Goal: Task Accomplishment & Management: Use online tool/utility

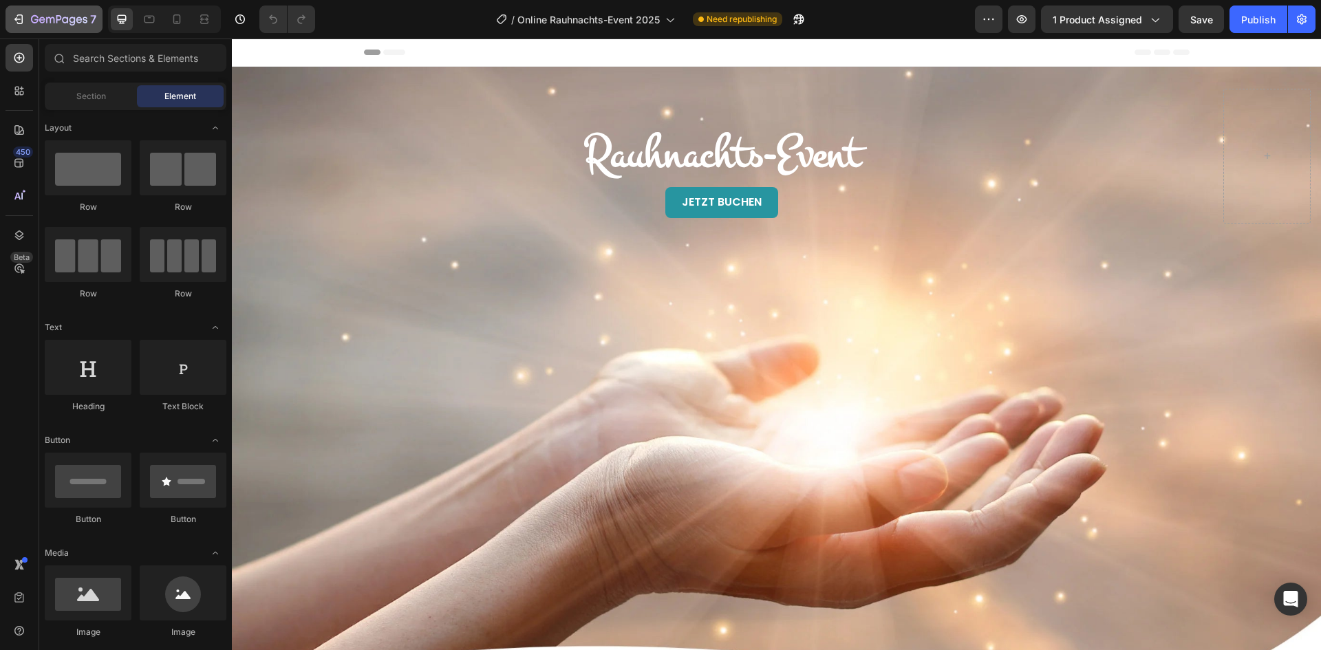
click at [43, 24] on icon "button" at bounding box center [59, 20] width 56 height 12
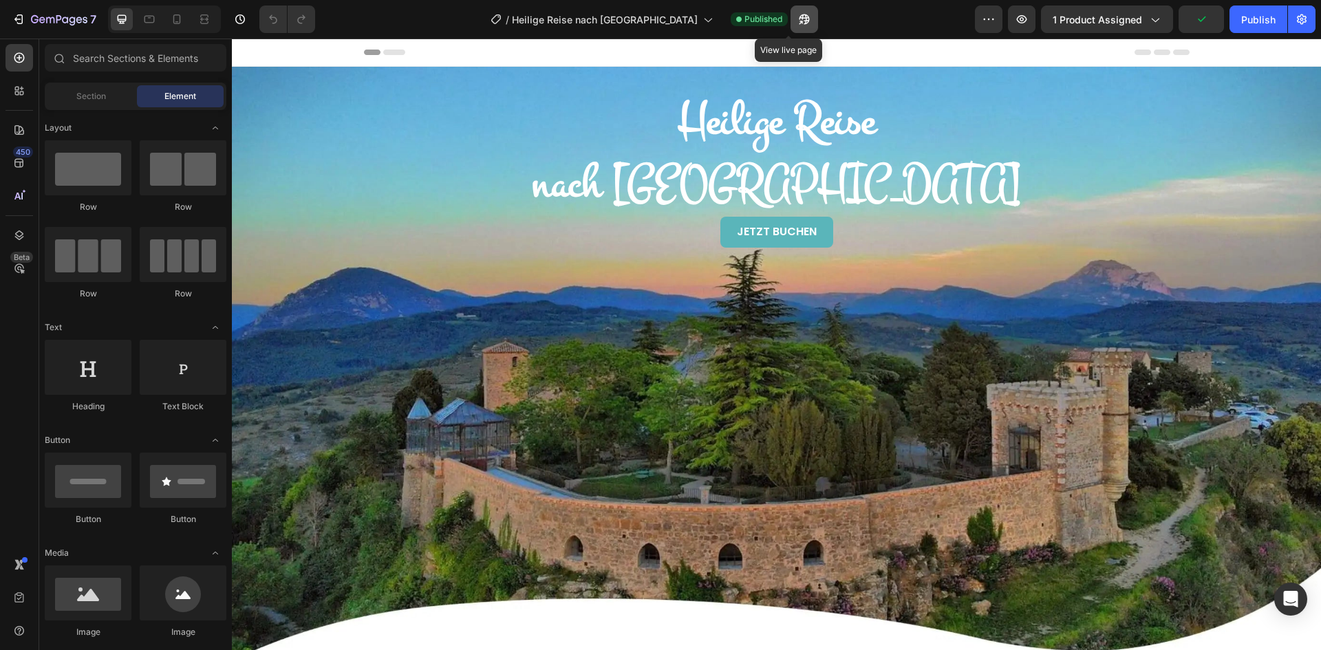
click at [797, 22] on icon "button" at bounding box center [804, 19] width 14 height 14
click at [1118, 24] on span "1 product assigned" at bounding box center [1097, 19] width 89 height 14
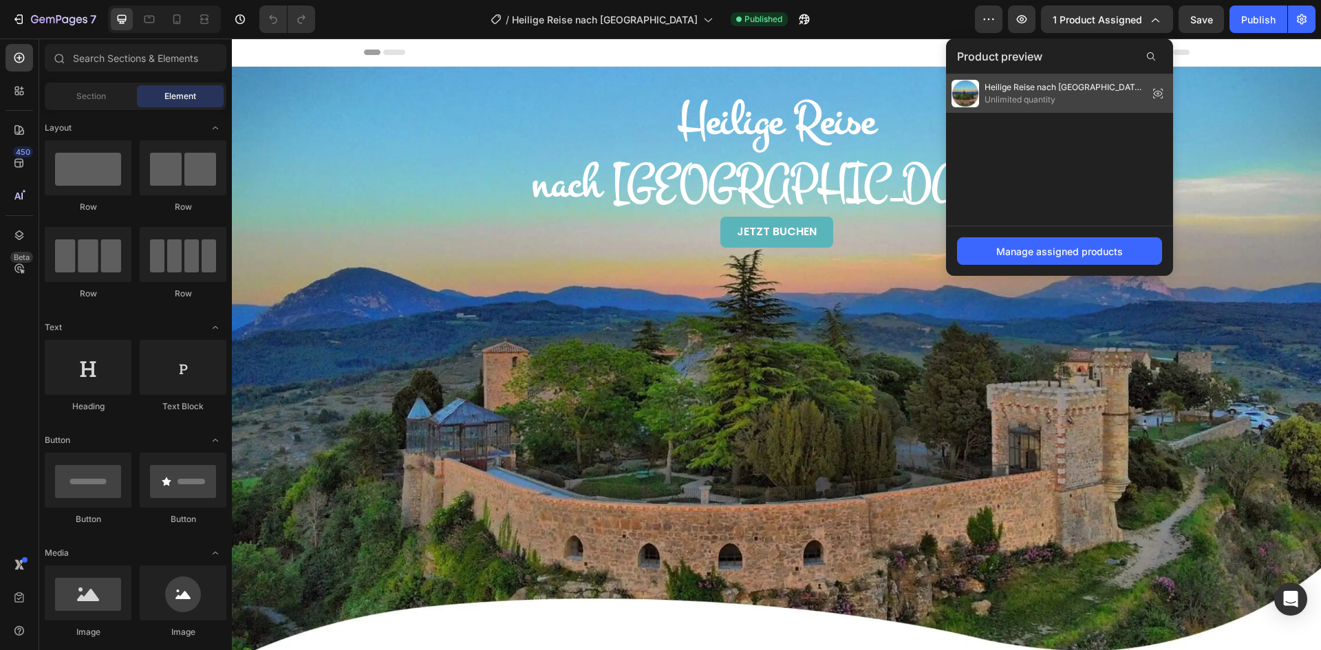
click at [1159, 91] on icon at bounding box center [1158, 94] width 9 height 6
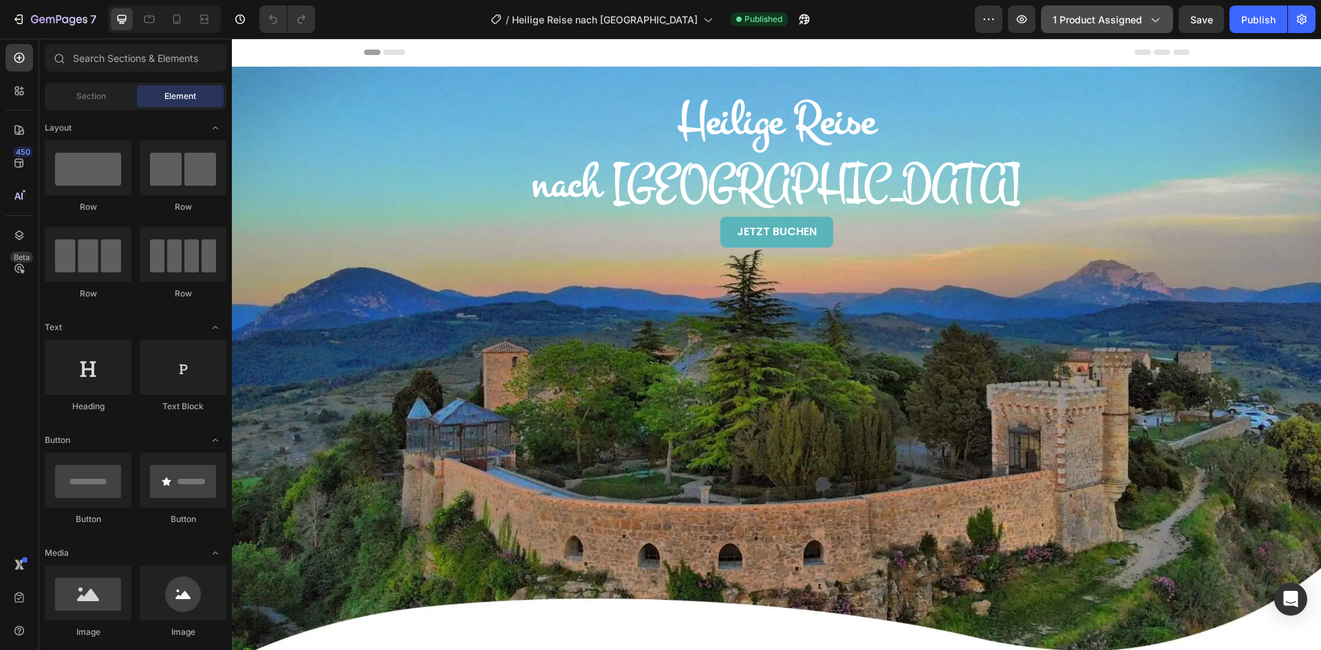
click at [1146, 21] on div "1 product assigned" at bounding box center [1107, 19] width 109 height 14
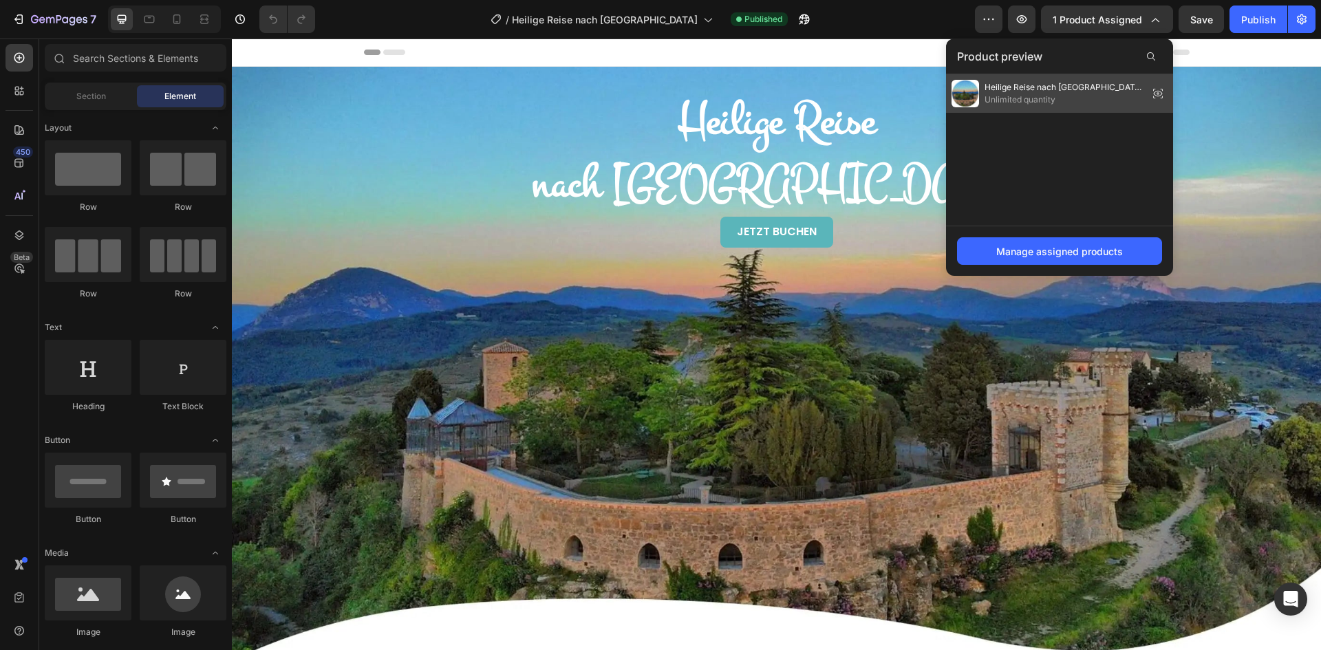
click at [1154, 87] on icon at bounding box center [1157, 93] width 19 height 19
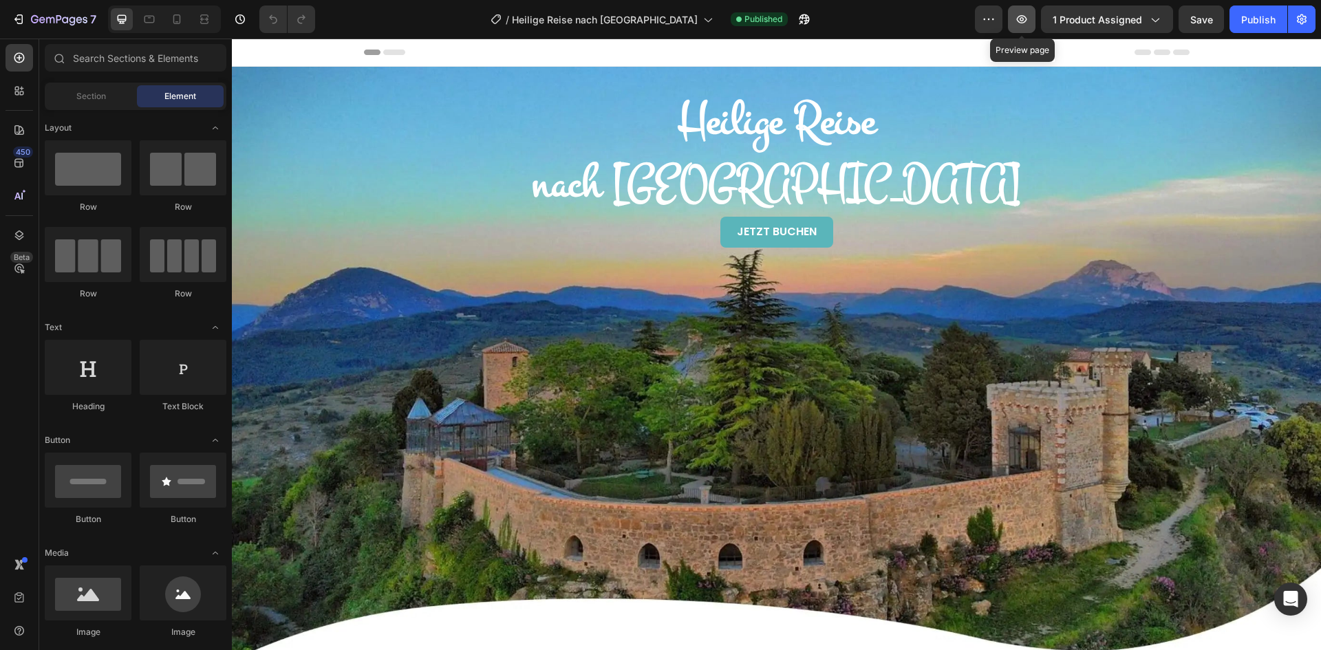
click at [1021, 24] on icon "button" at bounding box center [1022, 19] width 14 height 14
click at [33, 18] on icon "button" at bounding box center [59, 20] width 56 height 12
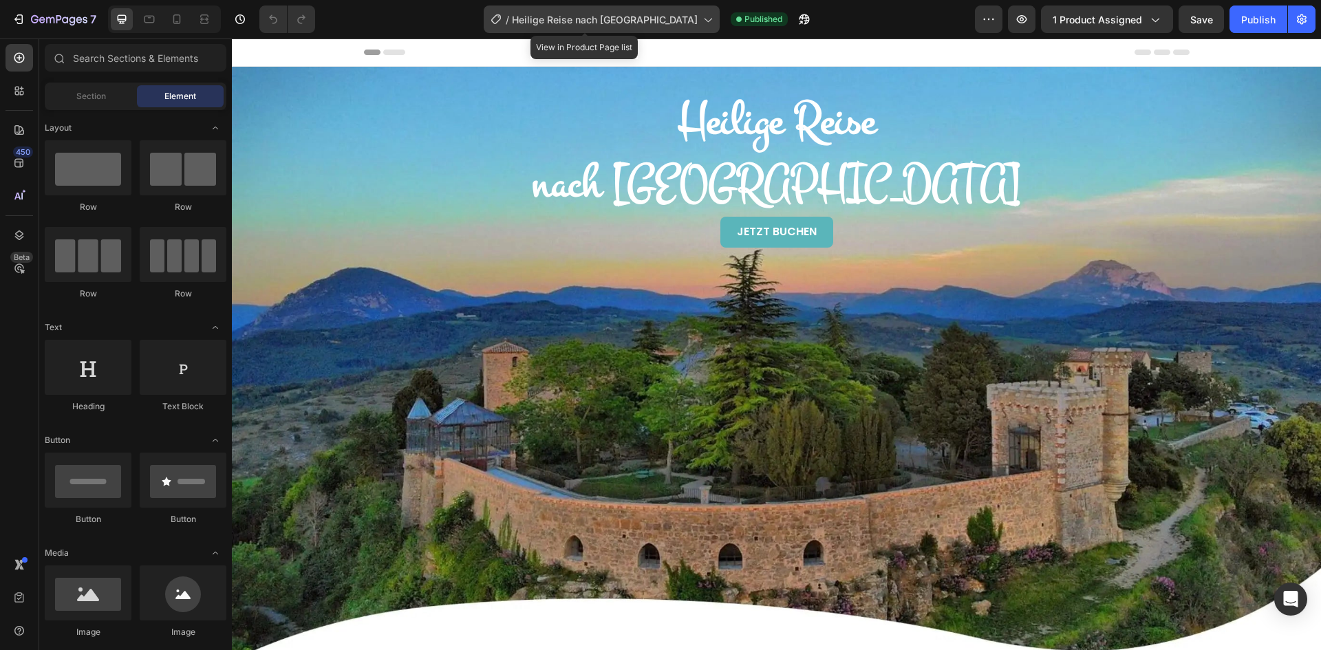
click at [700, 14] on icon at bounding box center [707, 19] width 14 height 14
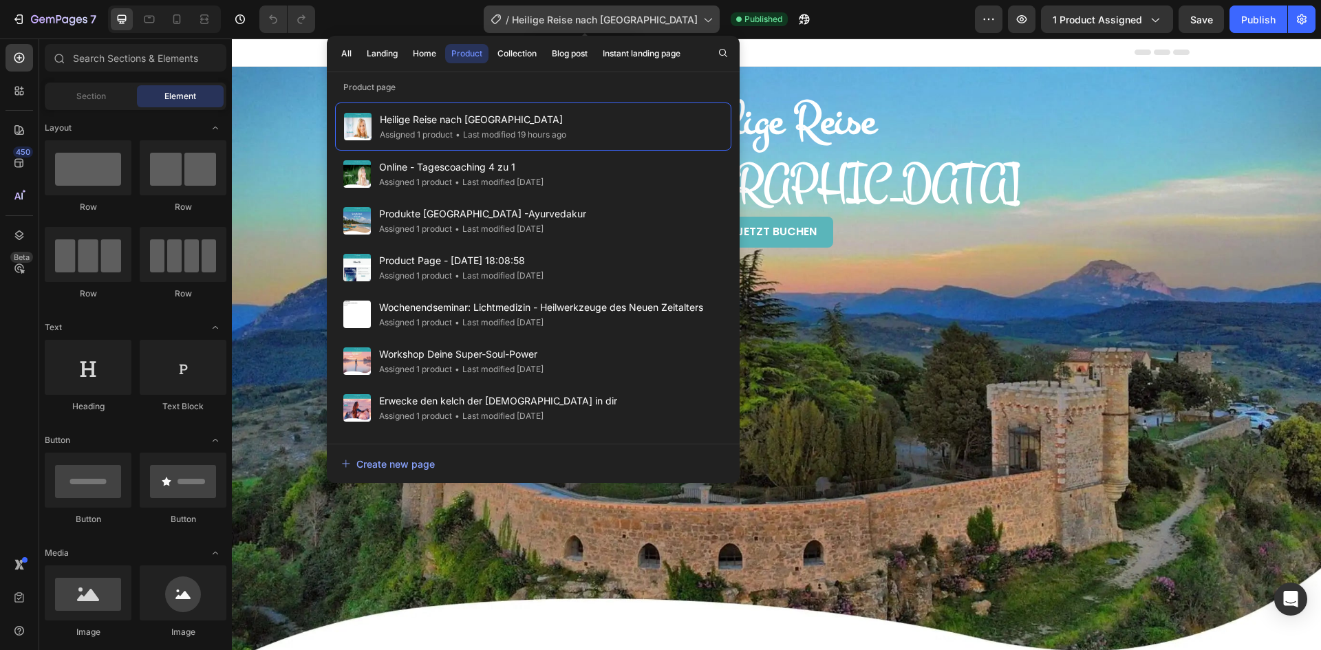
click at [645, 19] on span "Heilige Reise nach [GEOGRAPHIC_DATA]" at bounding box center [605, 19] width 186 height 14
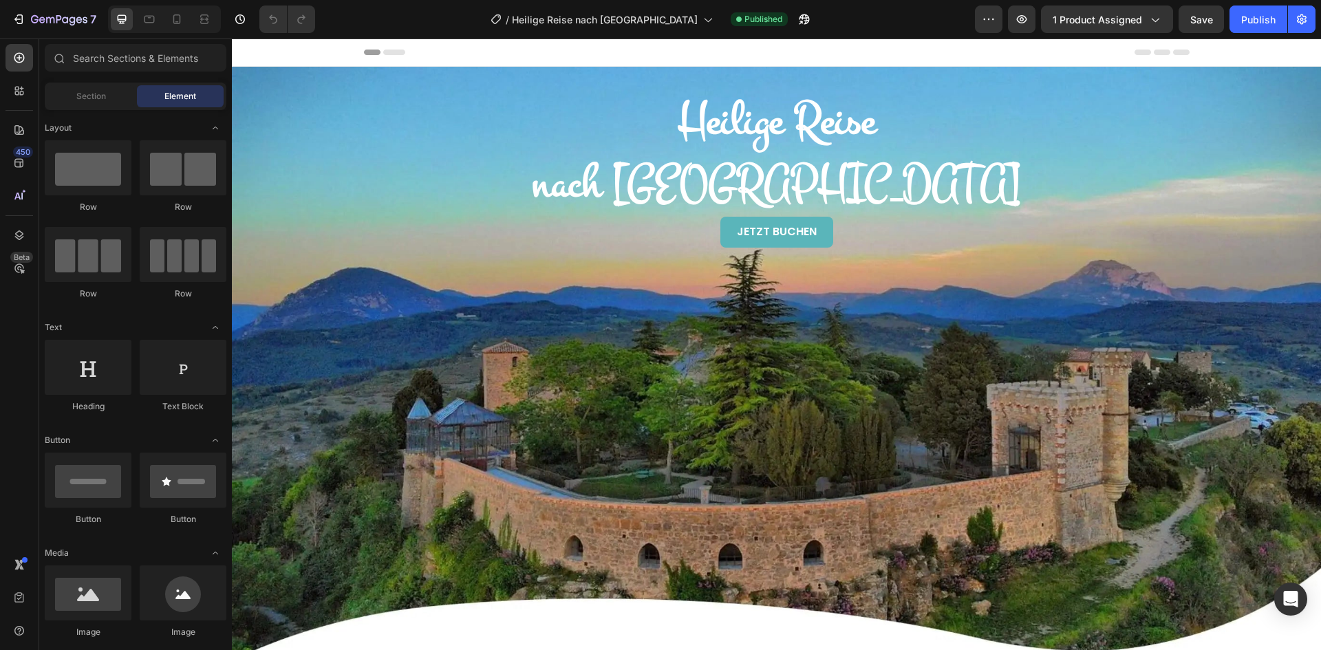
click at [847, 12] on div "/ Heilige Reise nach Südfrankreich Published" at bounding box center [650, 20] width 649 height 28
click at [1139, 14] on span "1 product assigned" at bounding box center [1097, 19] width 89 height 14
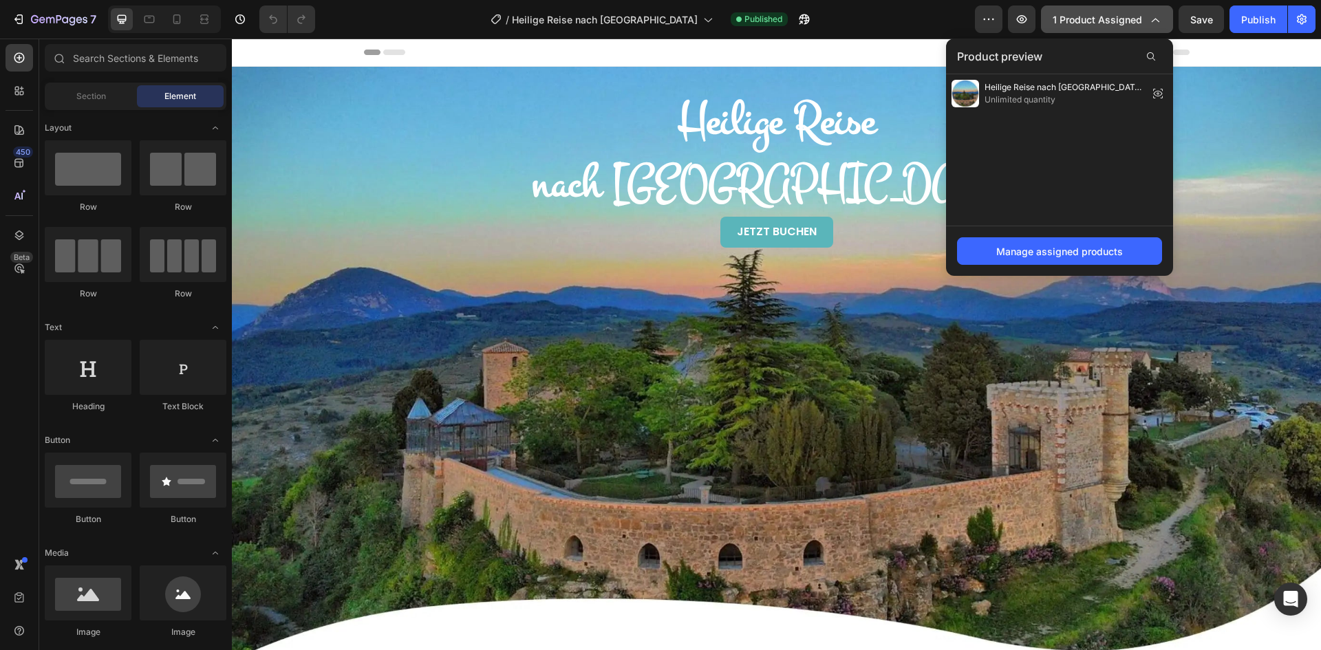
click at [1138, 14] on span "1 product assigned" at bounding box center [1097, 19] width 89 height 14
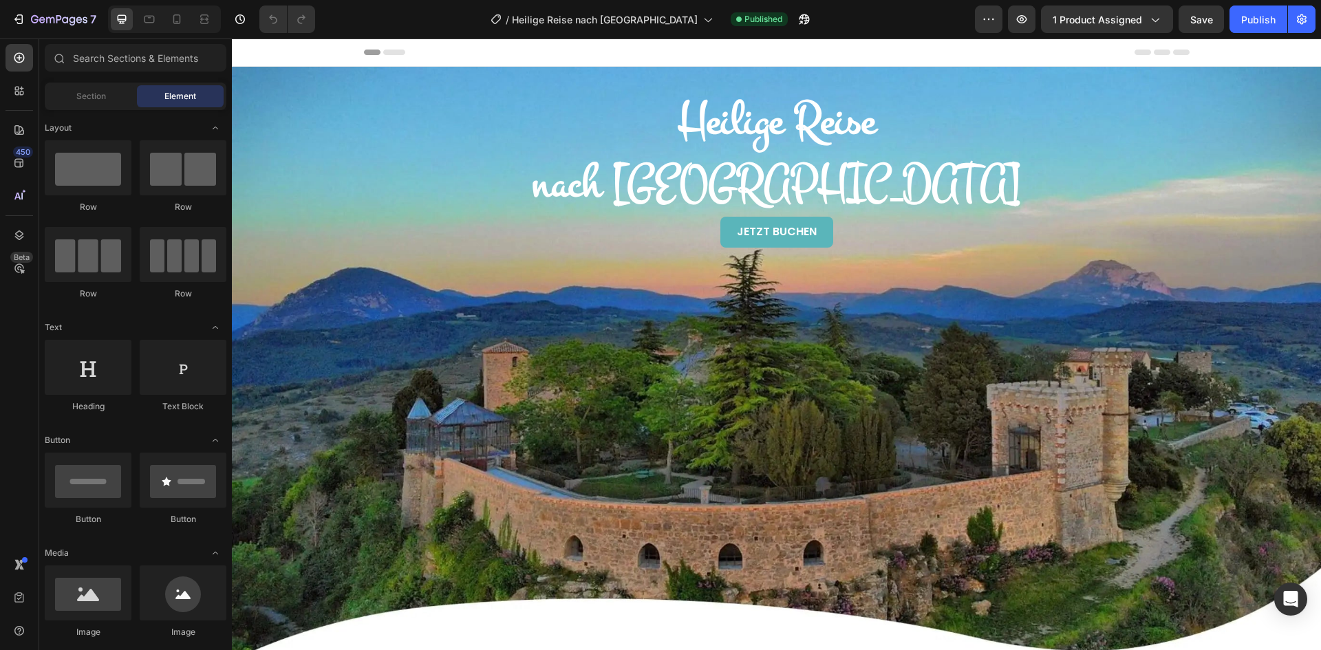
drag, startPoint x: 856, startPoint y: 25, endPoint x: 824, endPoint y: 21, distance: 32.0
click at [856, 25] on div "/ Heilige Reise nach Südfrankreich Published" at bounding box center [650, 20] width 649 height 28
click at [797, 20] on icon "button" at bounding box center [804, 19] width 14 height 14
click at [63, 19] on icon "button" at bounding box center [65, 20] width 6 height 6
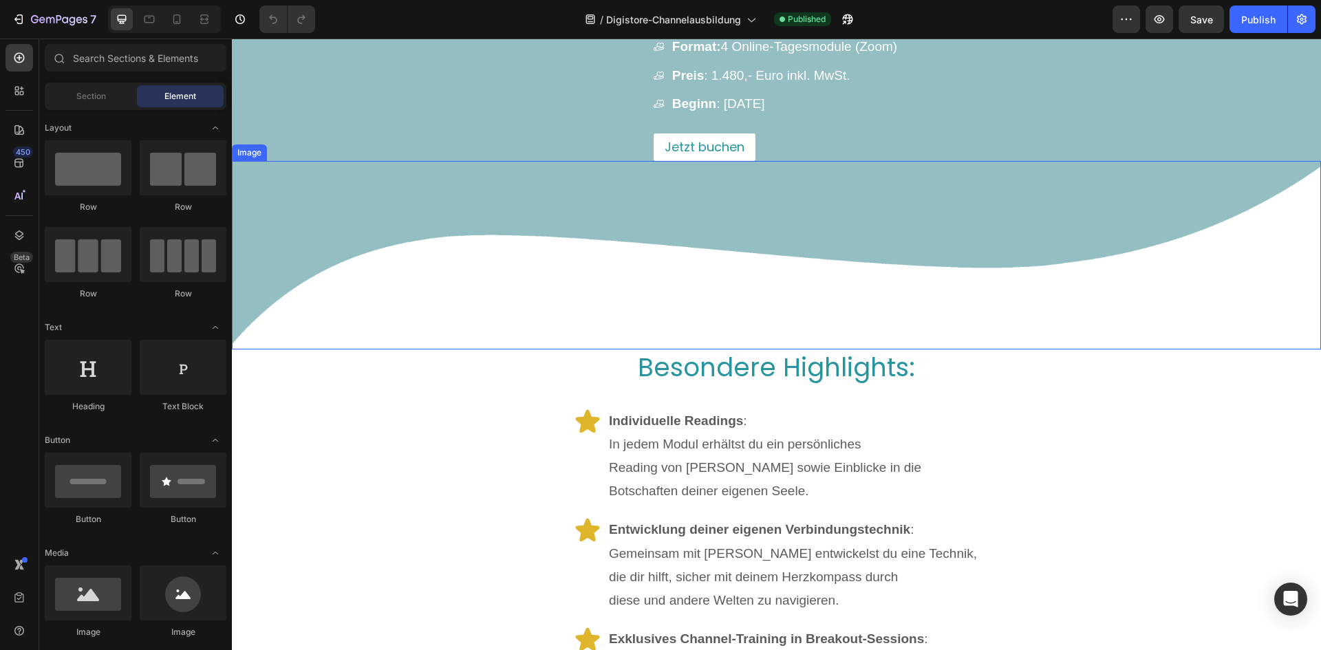
scroll to position [2477, 0]
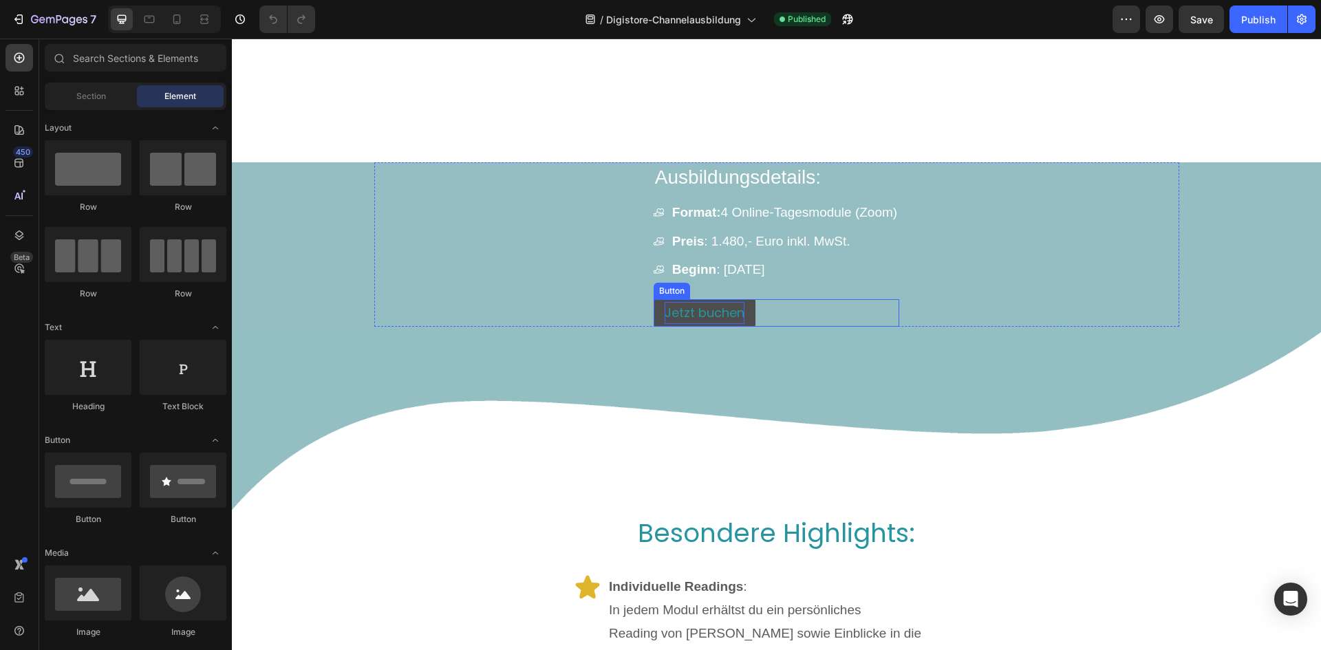
click at [684, 312] on p "Jetzt buchen" at bounding box center [705, 313] width 80 height 22
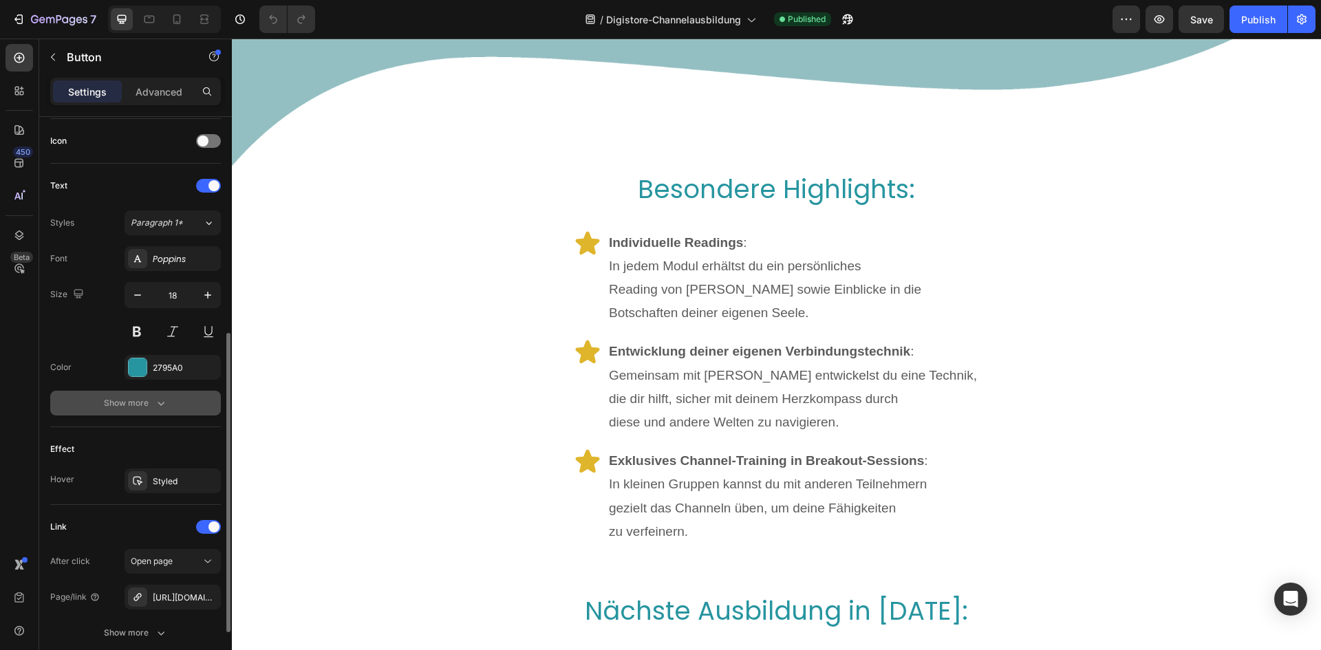
scroll to position [522, 0]
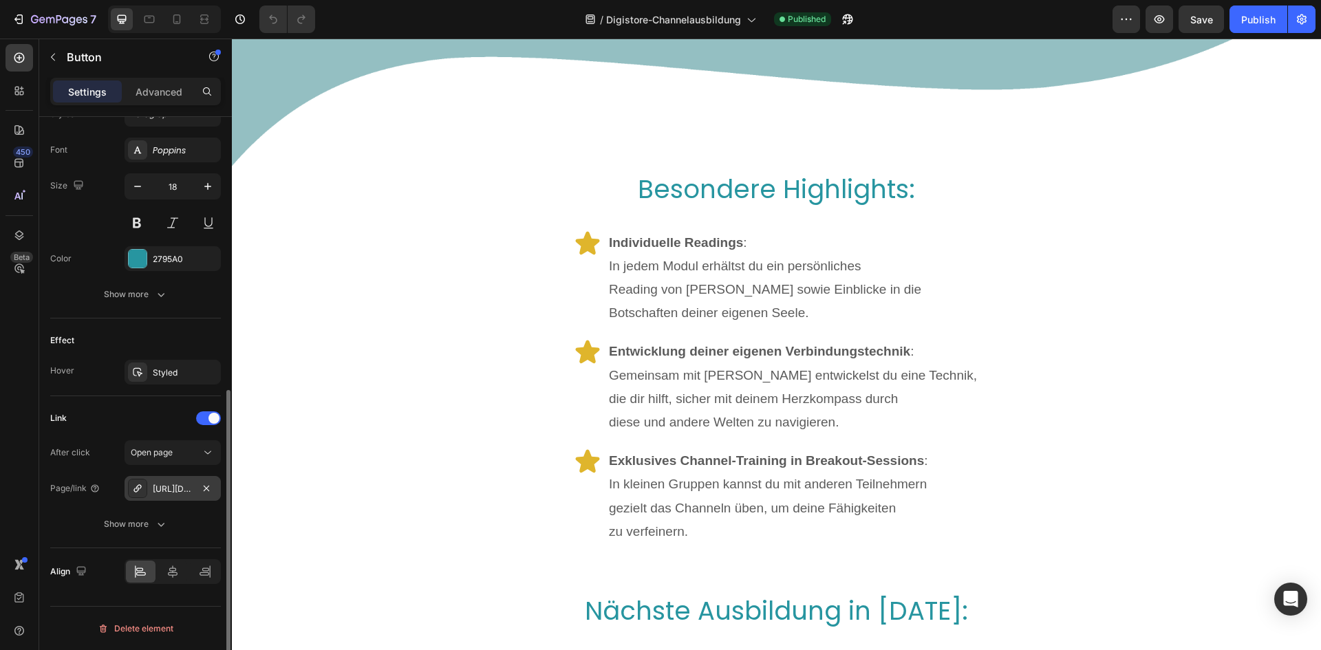
click at [134, 487] on icon at bounding box center [137, 488] width 11 height 11
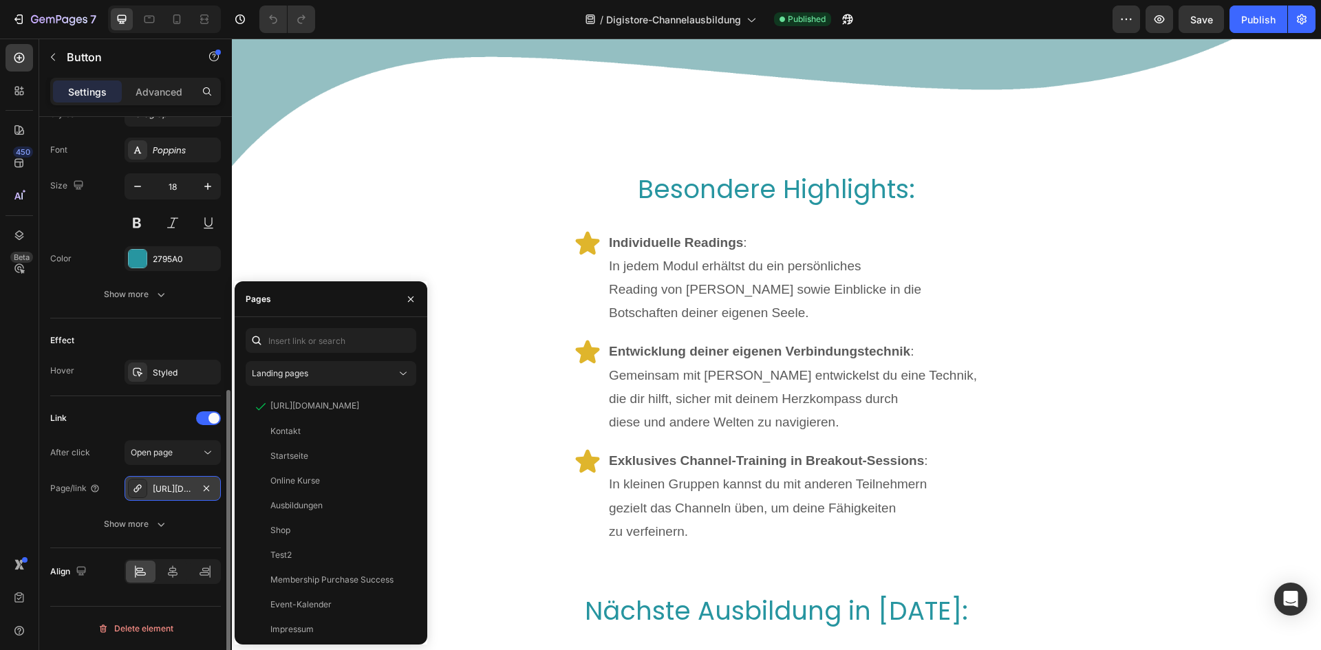
click at [165, 488] on div "https://www.digistore24.com/product/544668" at bounding box center [173, 489] width 40 height 12
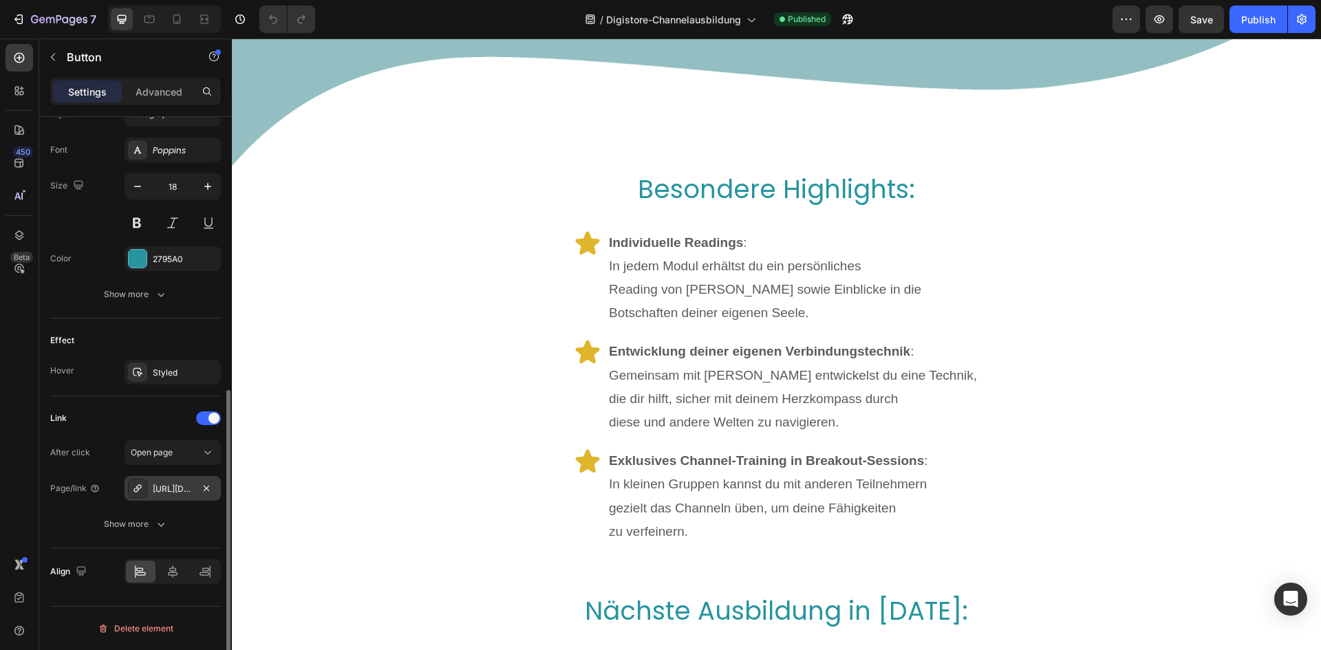
click at [167, 490] on div "https://www.digistore24.com/product/544668" at bounding box center [173, 489] width 40 height 12
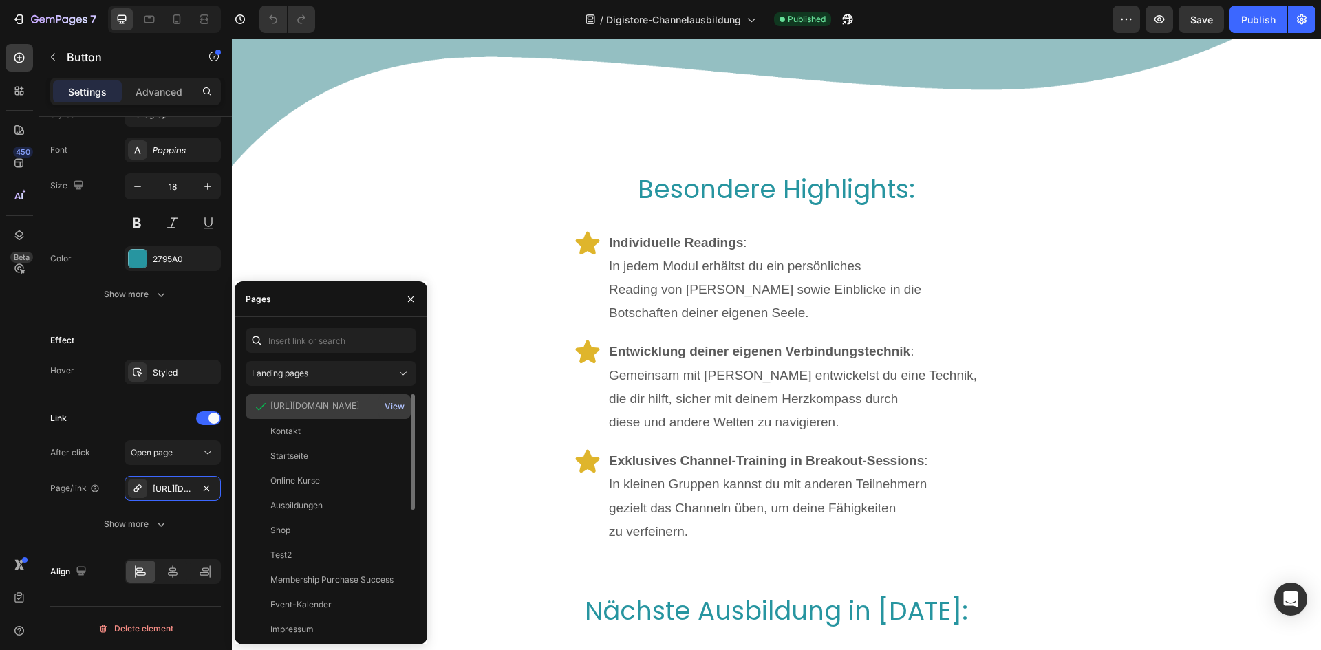
click at [397, 402] on div "View" at bounding box center [395, 406] width 20 height 12
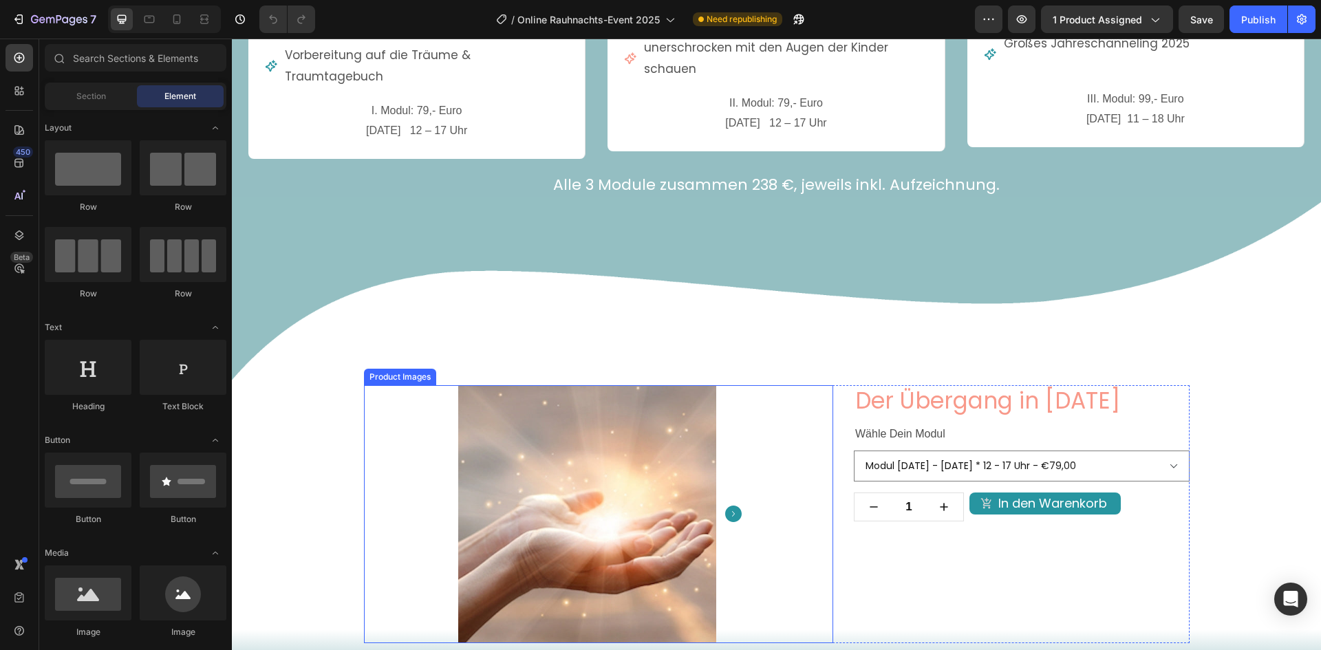
scroll to position [2050, 0]
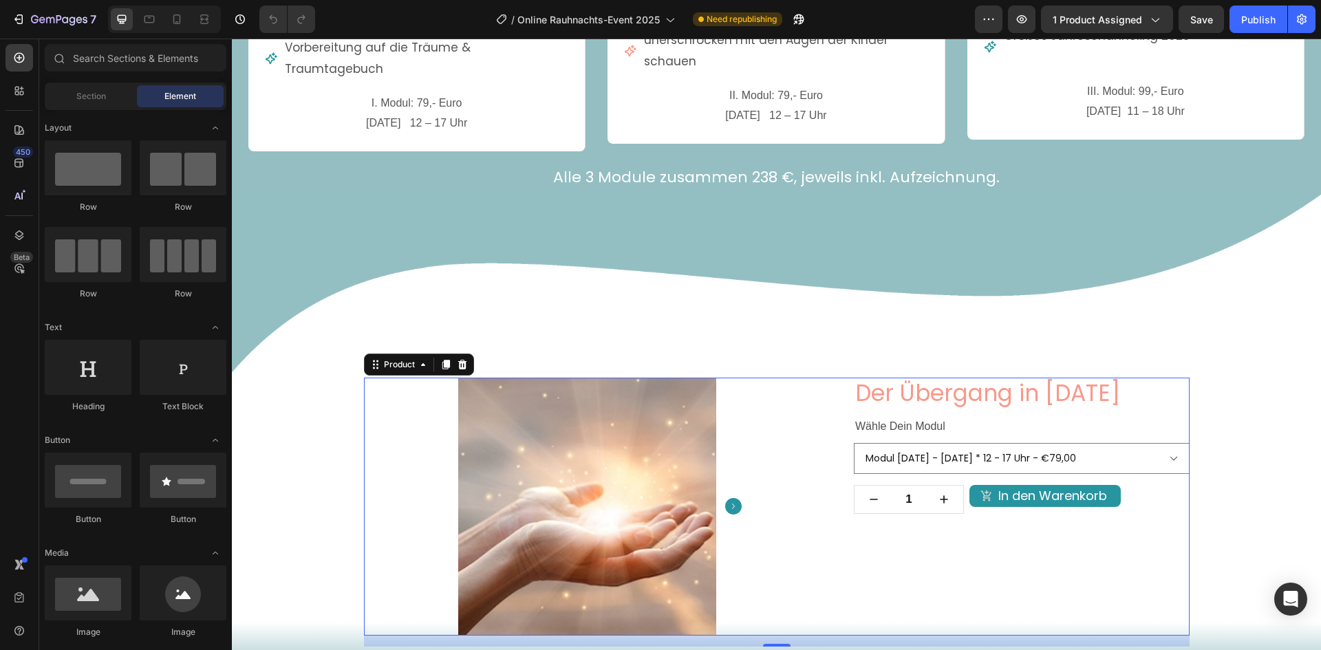
click at [844, 392] on div "Product Images Der Übergang in [DATE] Product Title Wähle Dein Modul Text Block…" at bounding box center [777, 507] width 826 height 258
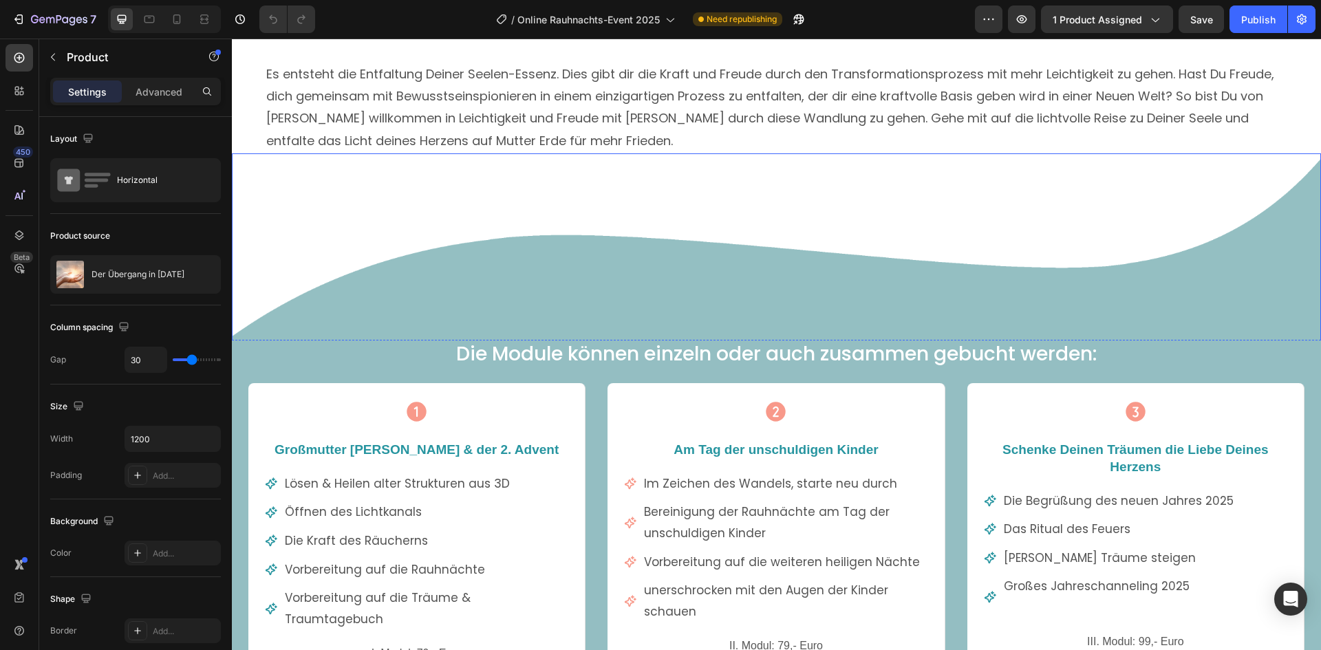
click at [704, 292] on img at bounding box center [776, 247] width 1089 height 189
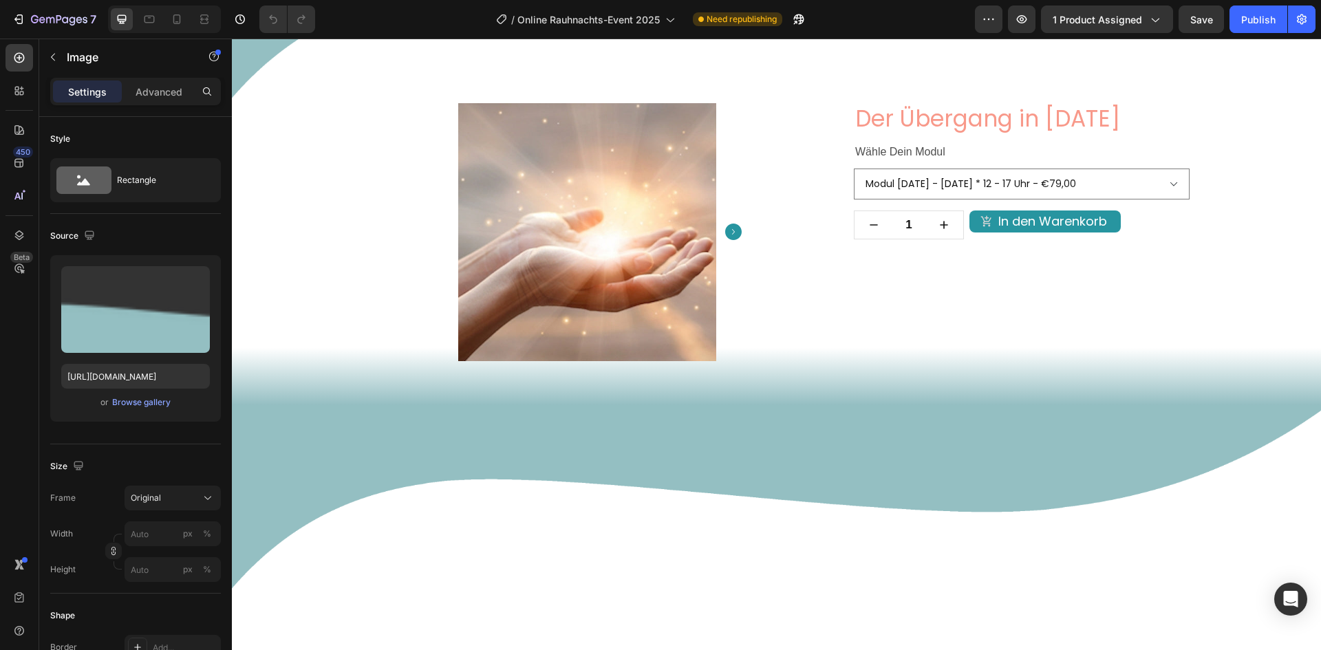
scroll to position [2326, 0]
click at [921, 182] on select "Modul [DATE] - [DATE] * 12 - 17 Uhr - €79,00 Modul 2 * [DATE] * 12 - 17 Uhr - €…" at bounding box center [1022, 183] width 336 height 31
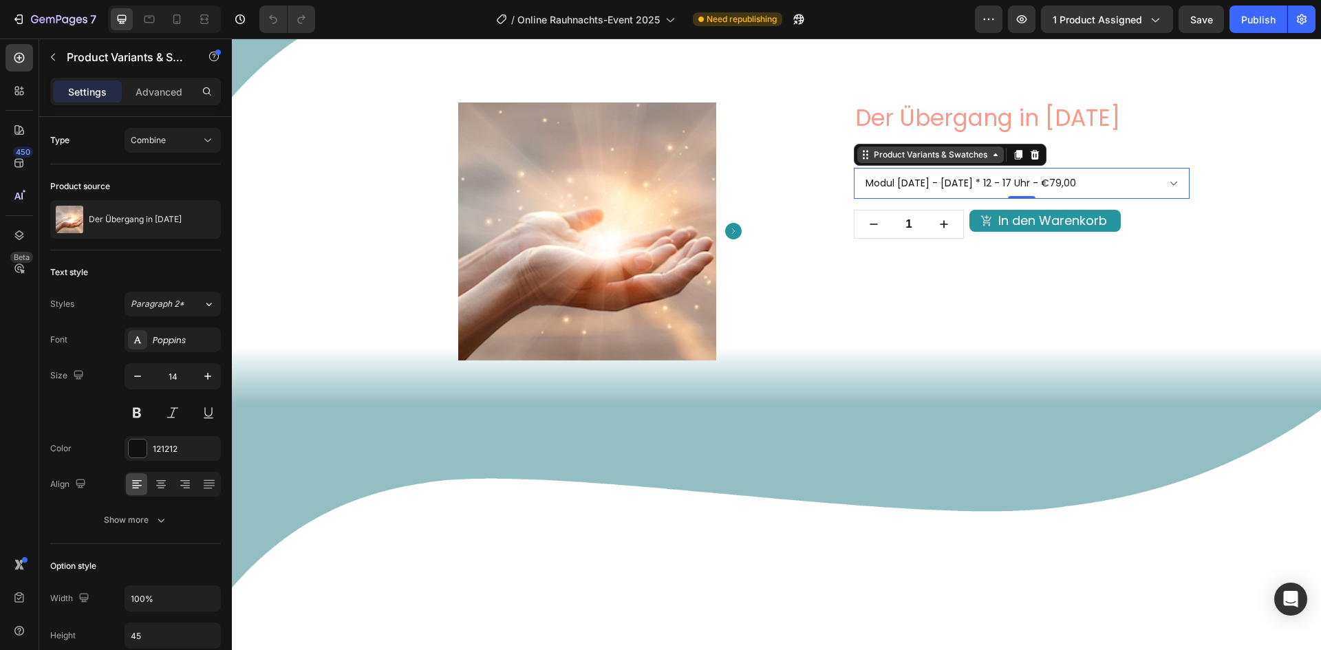
click at [920, 150] on div "Product Variants & Swatches" at bounding box center [930, 155] width 119 height 12
click at [917, 160] on div "Product Variants & Swatches" at bounding box center [930, 155] width 147 height 17
click at [1115, 372] on div "Product Images Der Übergang in [DATE] Product Title Wähle Dein Modul Text Block…" at bounding box center [776, 254] width 1089 height 302
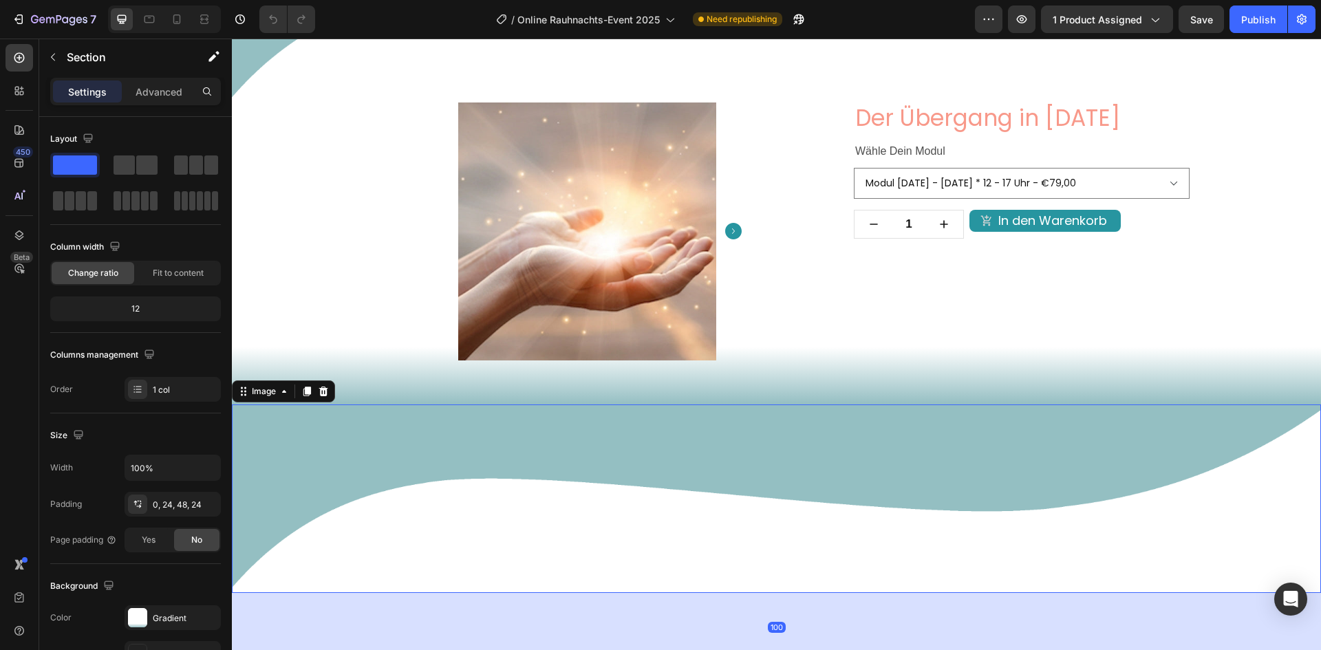
click at [1016, 442] on img at bounding box center [776, 499] width 1089 height 189
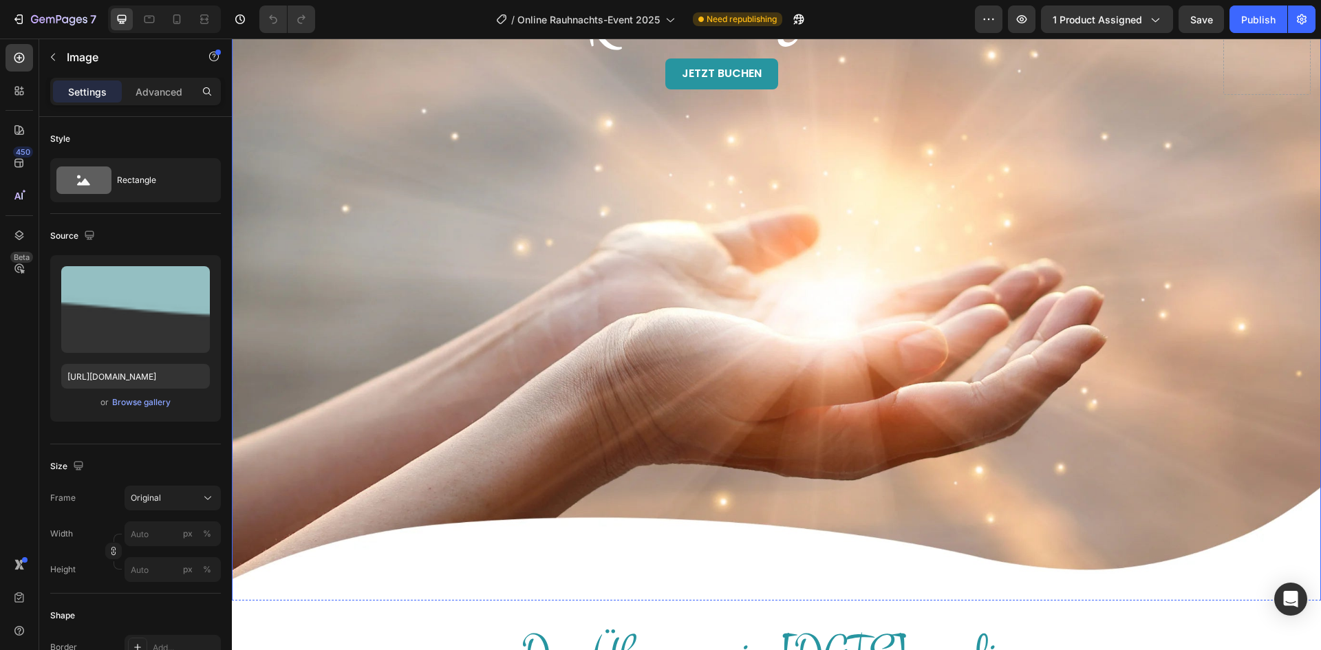
scroll to position [124, 0]
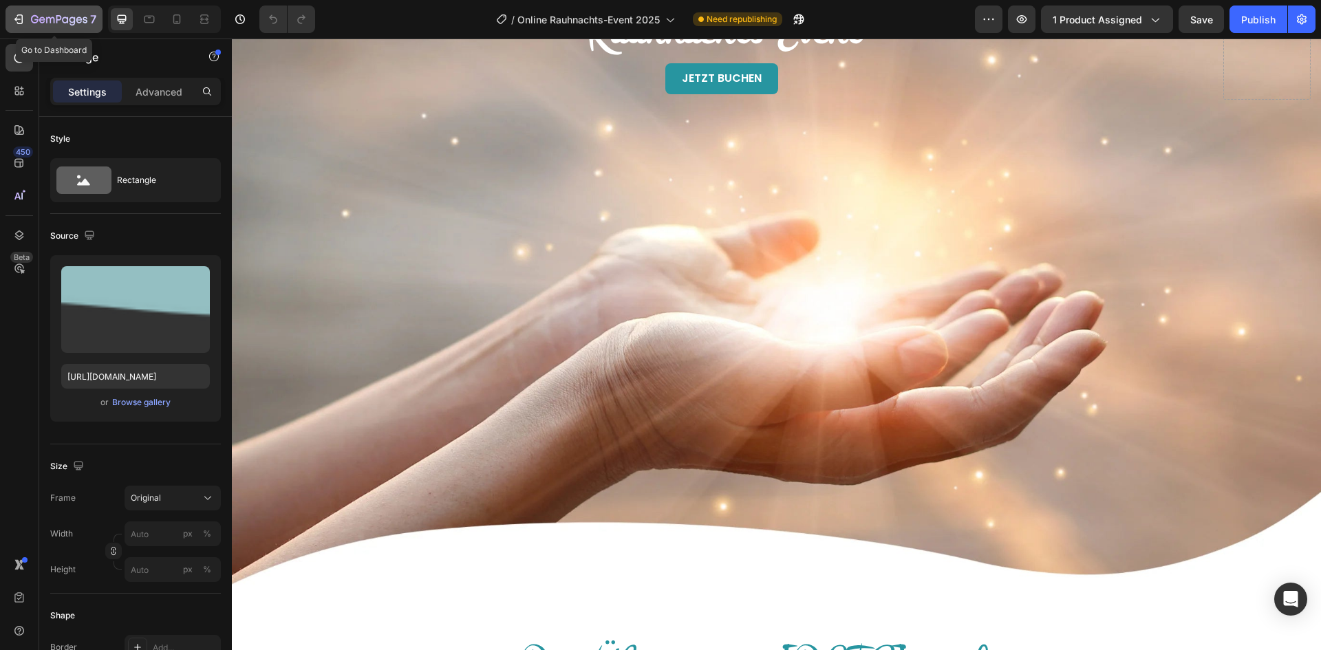
click at [69, 25] on icon "button" at bounding box center [59, 20] width 56 height 12
